Goal: Information Seeking & Learning: Learn about a topic

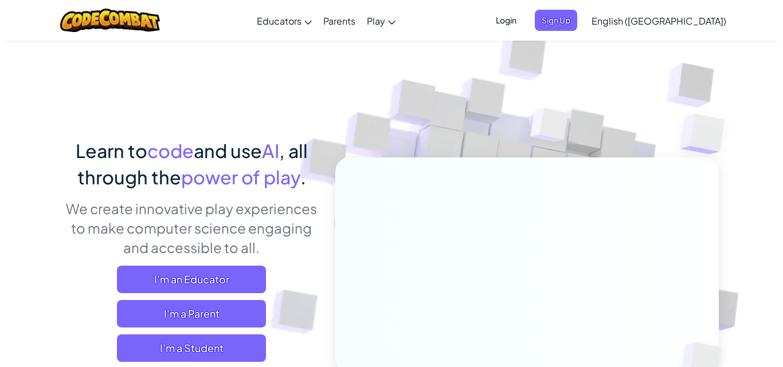
scroll to position [172, 0]
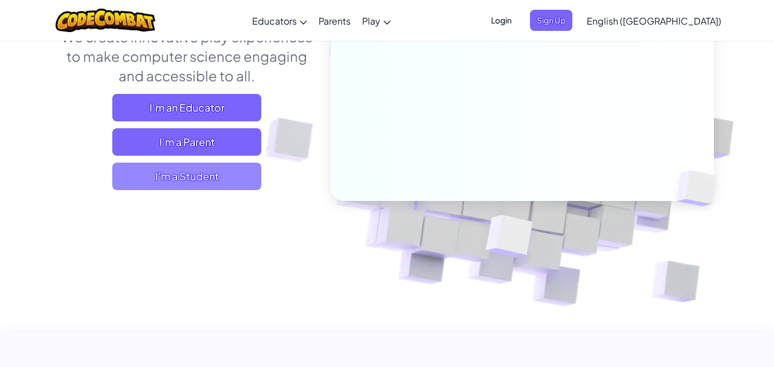
click at [193, 171] on span "I'm a Student" at bounding box center [186, 177] width 149 height 28
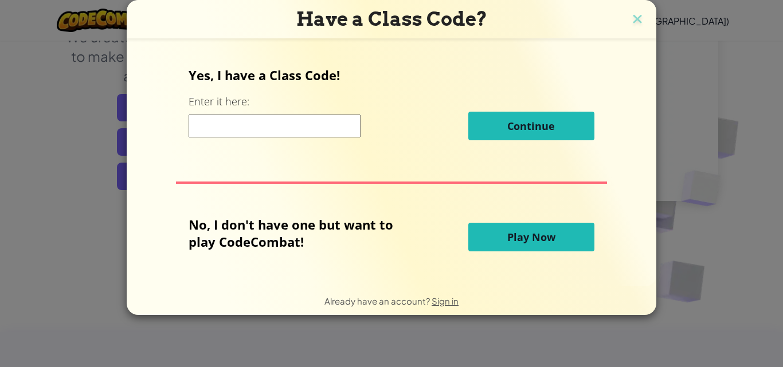
click at [289, 131] on input at bounding box center [274, 126] width 172 height 23
click at [559, 240] on button "Play Now" at bounding box center [531, 237] width 126 height 29
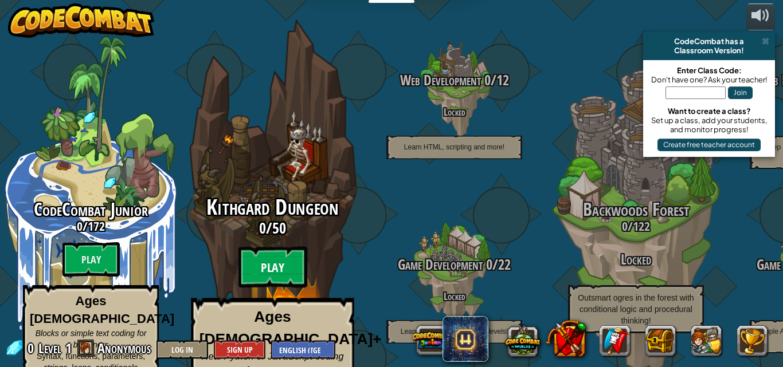
click at [274, 256] on btn "Play" at bounding box center [272, 267] width 69 height 41
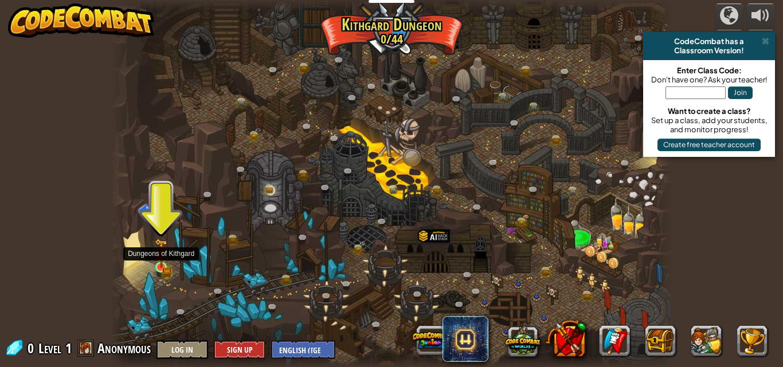
click at [159, 267] on img at bounding box center [161, 253] width 13 height 29
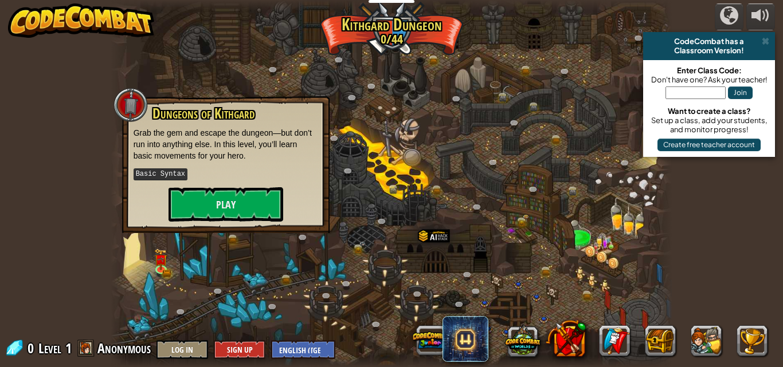
click at [199, 234] on div at bounding box center [392, 183] width 562 height 367
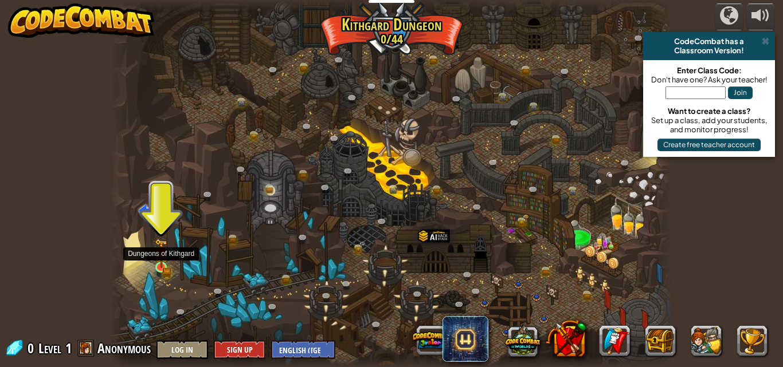
click at [158, 262] on img at bounding box center [161, 253] width 13 height 29
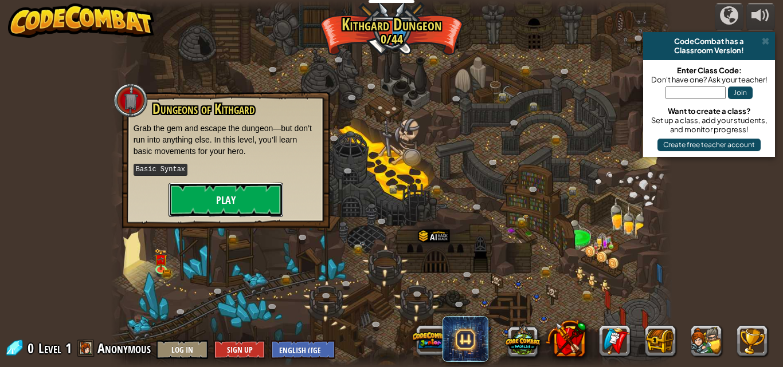
click at [218, 195] on button "Play" at bounding box center [225, 200] width 115 height 34
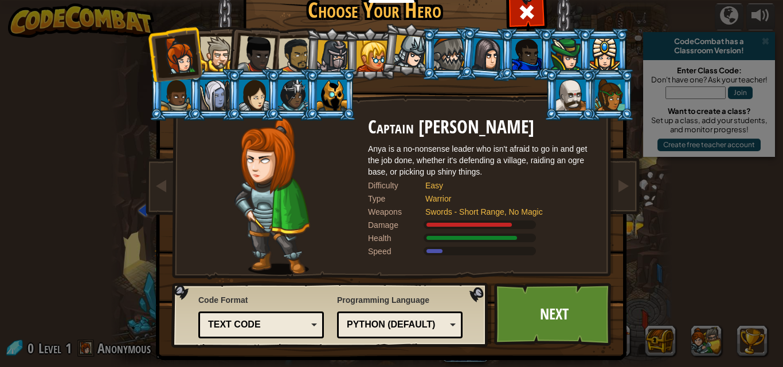
click at [241, 85] on div at bounding box center [254, 95] width 30 height 31
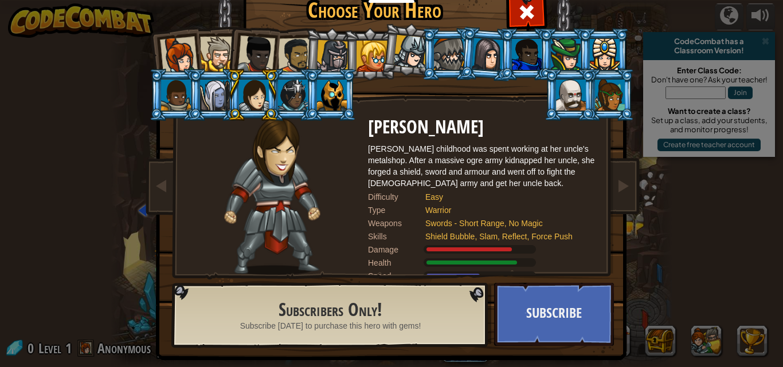
click at [162, 43] on div at bounding box center [179, 56] width 38 height 38
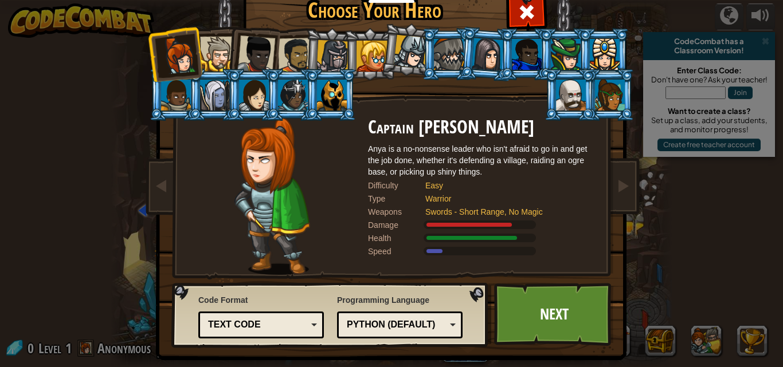
click at [325, 61] on div at bounding box center [332, 56] width 33 height 33
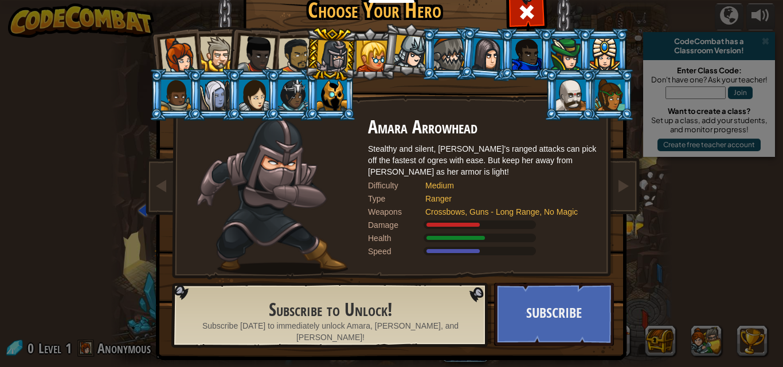
click at [281, 48] on div at bounding box center [296, 56] width 36 height 36
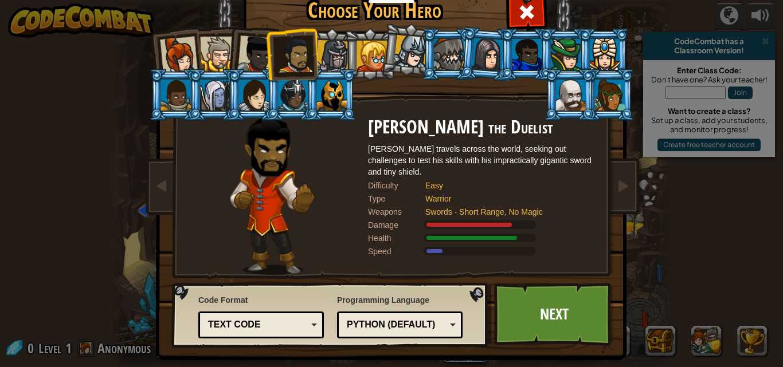
click at [240, 37] on div at bounding box center [256, 55] width 38 height 38
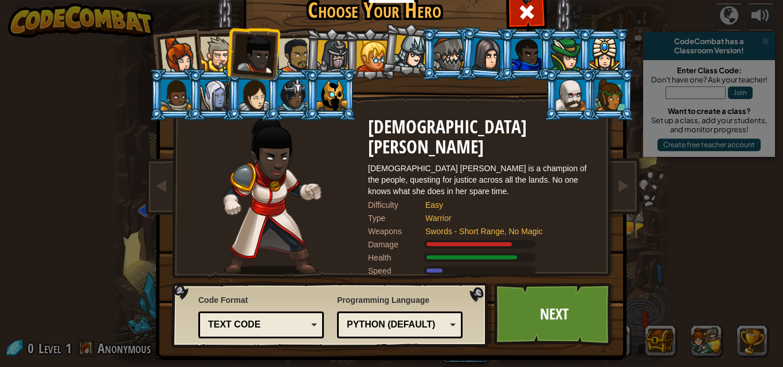
click at [201, 42] on div at bounding box center [217, 54] width 35 height 35
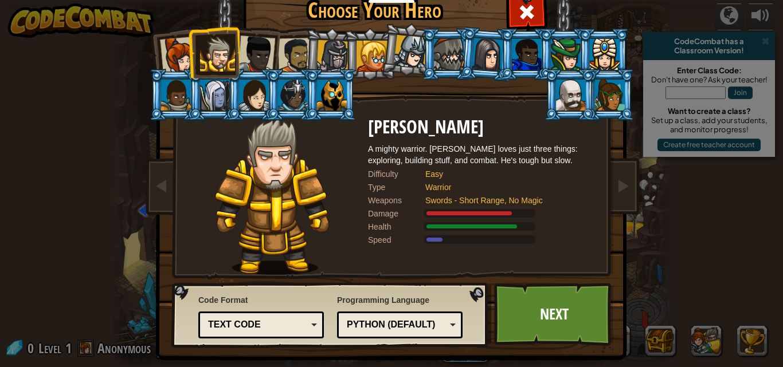
click at [179, 43] on div at bounding box center [179, 56] width 38 height 38
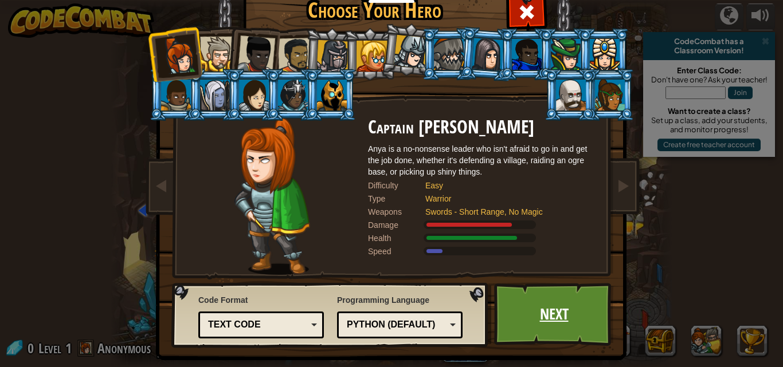
click at [586, 320] on link "Next" at bounding box center [554, 314] width 120 height 63
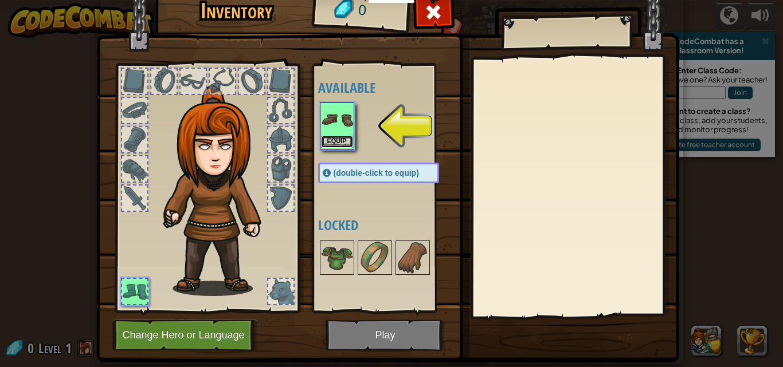
click at [322, 136] on button "Equip" at bounding box center [337, 142] width 32 height 12
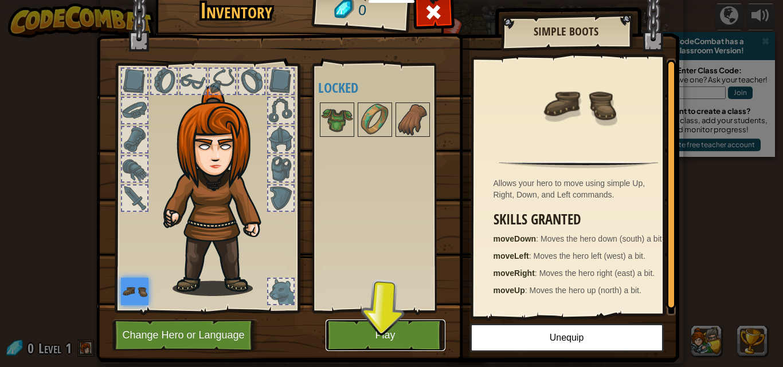
click at [381, 327] on button "Play" at bounding box center [385, 336] width 120 height 32
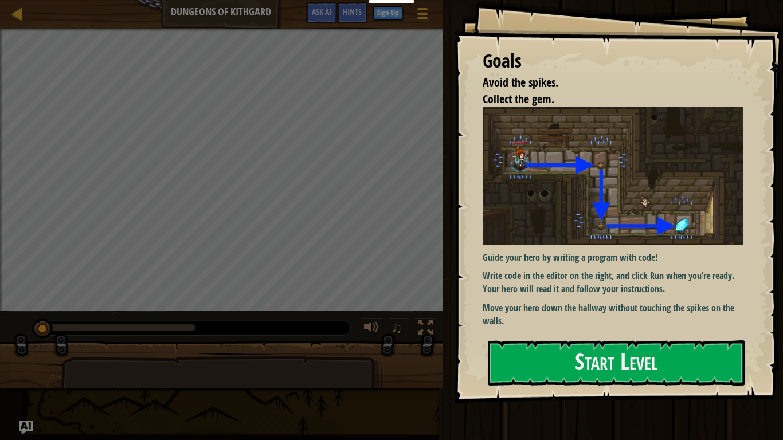
click at [595, 339] on div "Goals Avoid the spikes. Collect the gem. Guide your hero by writing a program w…" at bounding box center [618, 201] width 329 height 403
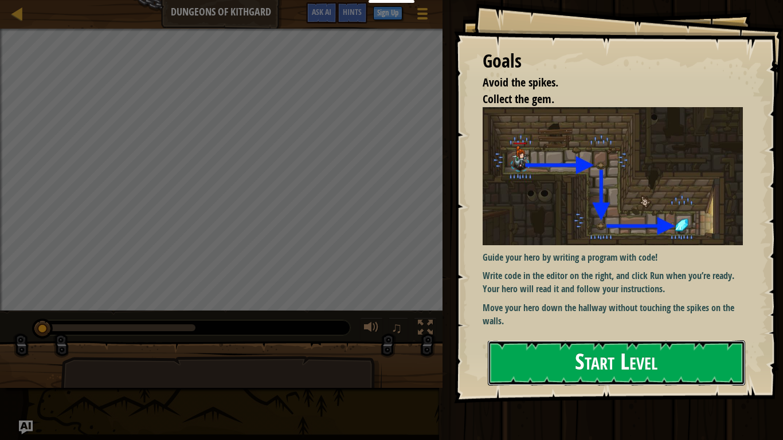
click at [588, 356] on button "Start Level" at bounding box center [616, 362] width 257 height 45
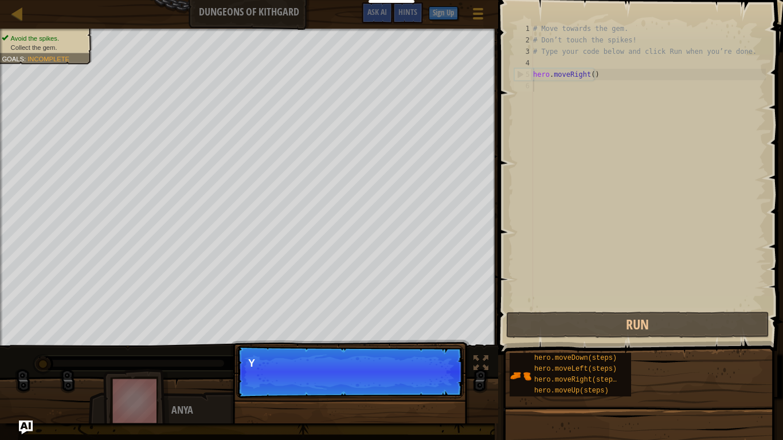
click at [421, 367] on p "Continue Y" at bounding box center [349, 371] width 227 height 53
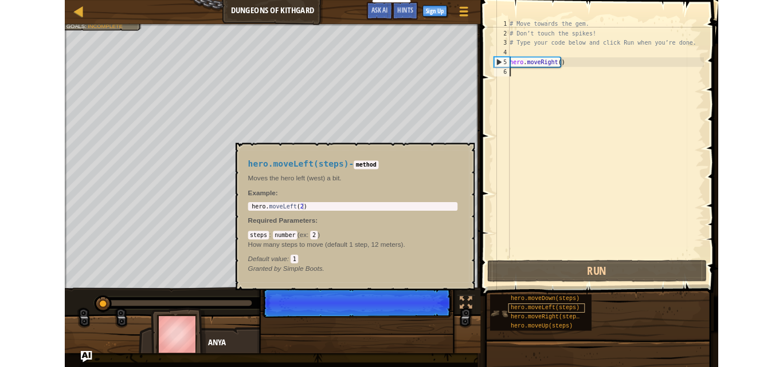
scroll to position [5, 0]
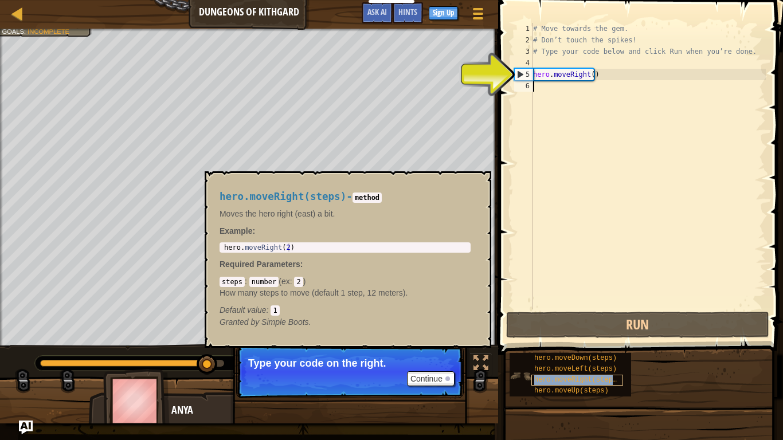
click at [581, 367] on span "hero.moveRight(steps)" at bounding box center [577, 380] width 87 height 8
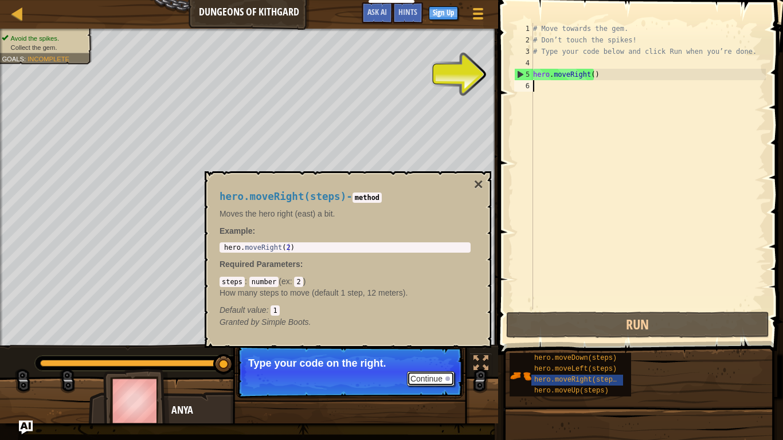
click at [431, 367] on button "Continue" at bounding box center [431, 378] width 48 height 15
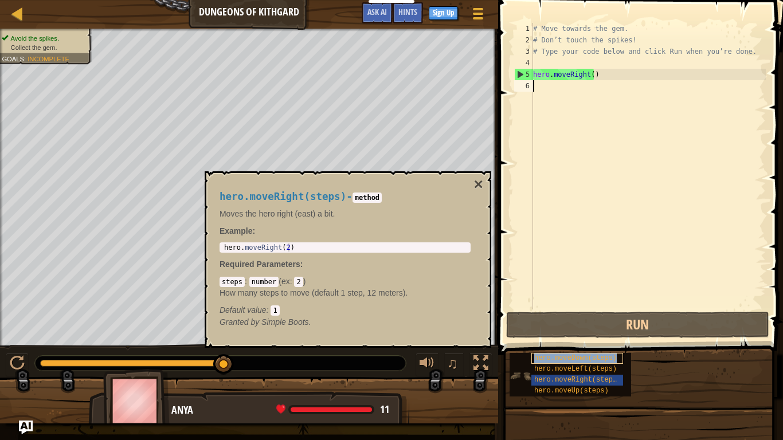
click at [571, 363] on div "hero.moveDown(steps)" at bounding box center [577, 358] width 92 height 11
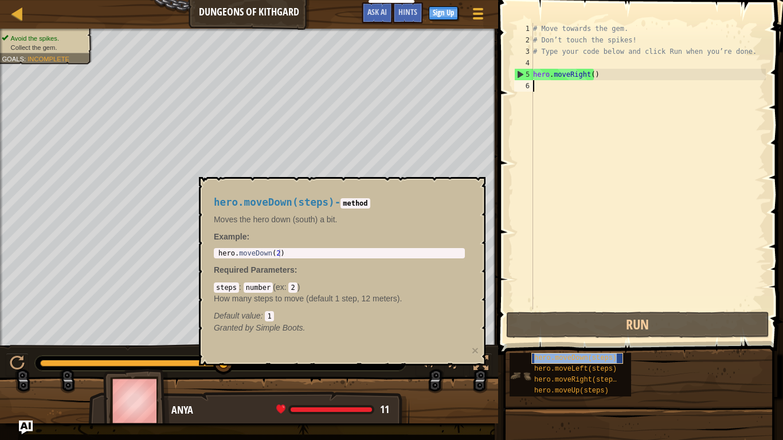
click at [575, 357] on span "hero.moveDown(steps)" at bounding box center [575, 358] width 83 height 8
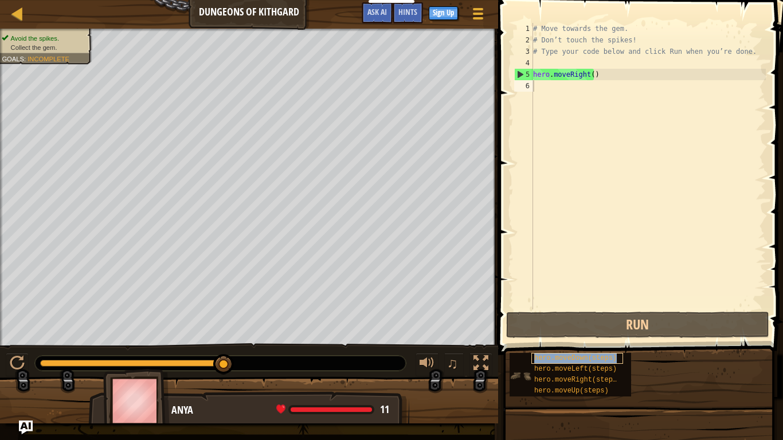
click at [575, 357] on span "hero.moveDown(steps)" at bounding box center [575, 358] width 83 height 8
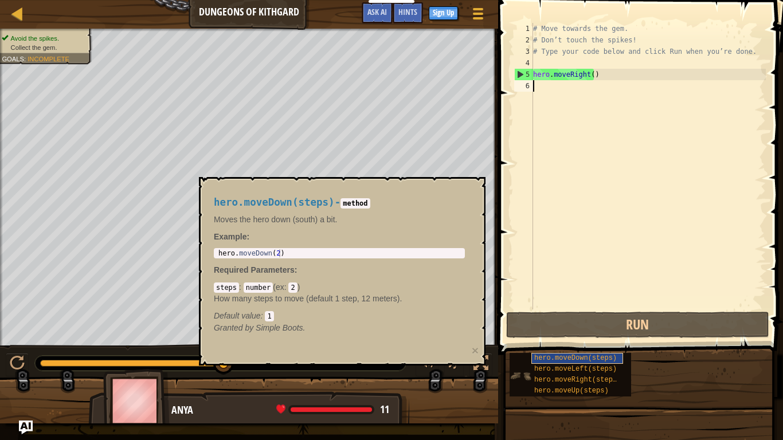
paste textarea "[URL][DOMAIN_NAME]"
type textarea "[URL][DOMAIN_NAME]"
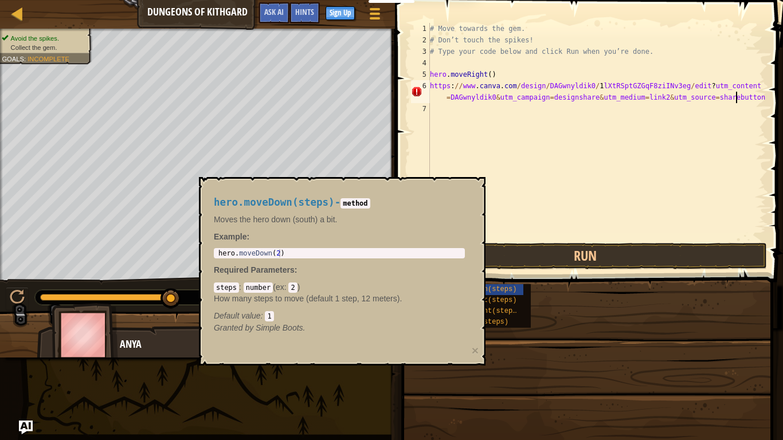
click at [620, 158] on div "# Move towards the gem. # Don’t touch the spikes! # Type your code below and cl…" at bounding box center [596, 143] width 338 height 241
click at [266, 279] on div "hero.moveDown(steps) - method Moves the hero down (south) a bit. Example : 1 he…" at bounding box center [339, 265] width 267 height 158
click at [495, 209] on div "# Move towards the gem. # Don’t touch the spikes! # Type your code below and cl…" at bounding box center [596, 143] width 338 height 241
click at [453, 216] on p "Moves the hero down (south) a bit." at bounding box center [339, 219] width 251 height 11
click at [370, 218] on p "Moves the hero down (south) a bit." at bounding box center [339, 219] width 251 height 11
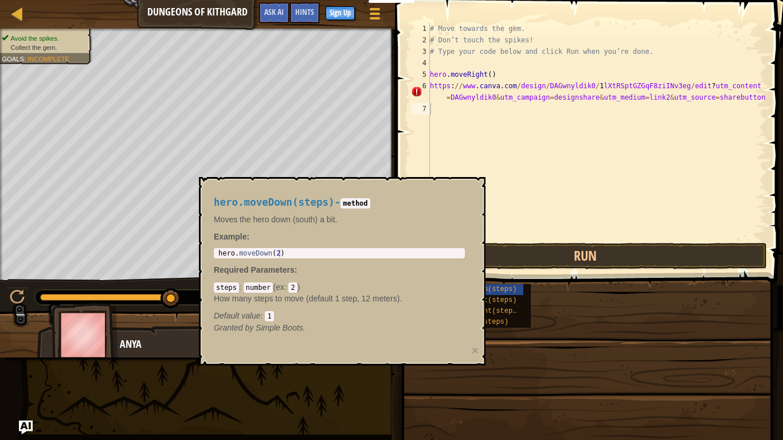
drag, startPoint x: 379, startPoint y: 212, endPoint x: 385, endPoint y: 209, distance: 6.4
click at [383, 210] on div "hero.moveDown(steps) - method Moves the hero down (south) a bit. Example : 1 he…" at bounding box center [339, 265] width 267 height 158
click at [431, 182] on div "hero.moveDown(steps) - method Moves the hero down (south) a bit. Example : 1 he…" at bounding box center [342, 271] width 286 height 188
click at [3, 18] on div "Map Dungeons of Kithgard Game Menu Done Sign Up Hints Ask AI" at bounding box center [197, 14] width 395 height 29
click at [13, 18] on div at bounding box center [17, 13] width 14 height 14
